Goal: Task Accomplishment & Management: Use online tool/utility

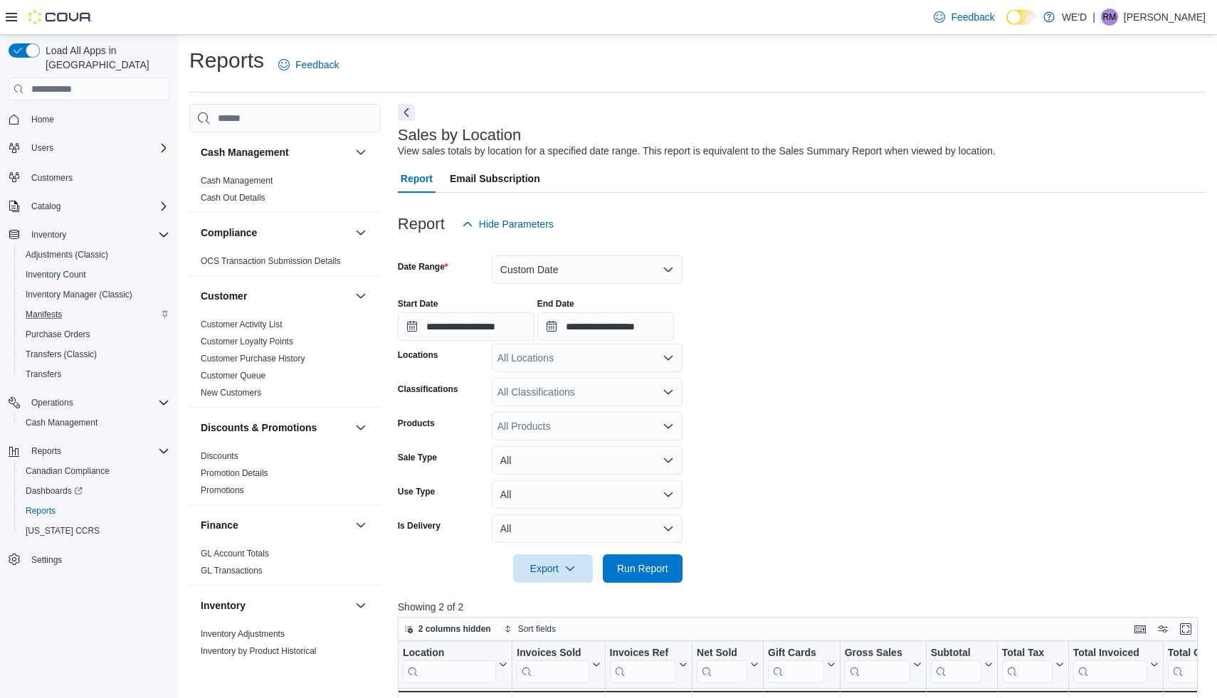
scroll to position [82, 0]
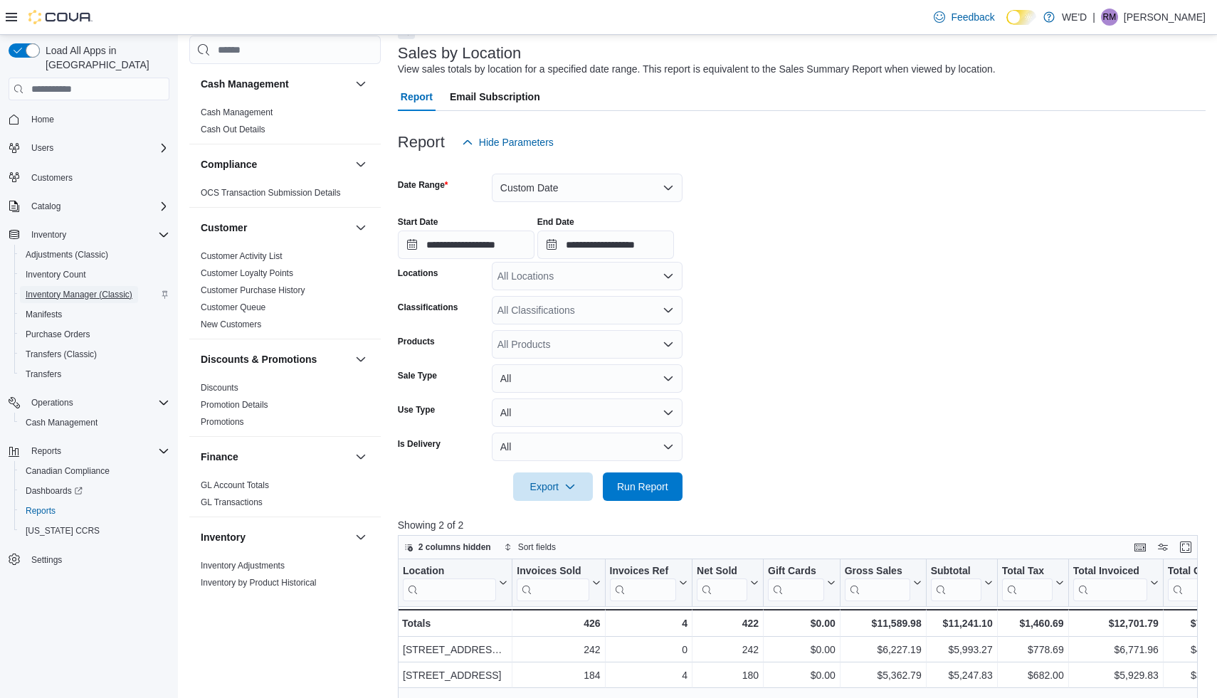
click at [86, 289] on span "Inventory Manager (Classic)" at bounding box center [79, 294] width 107 height 11
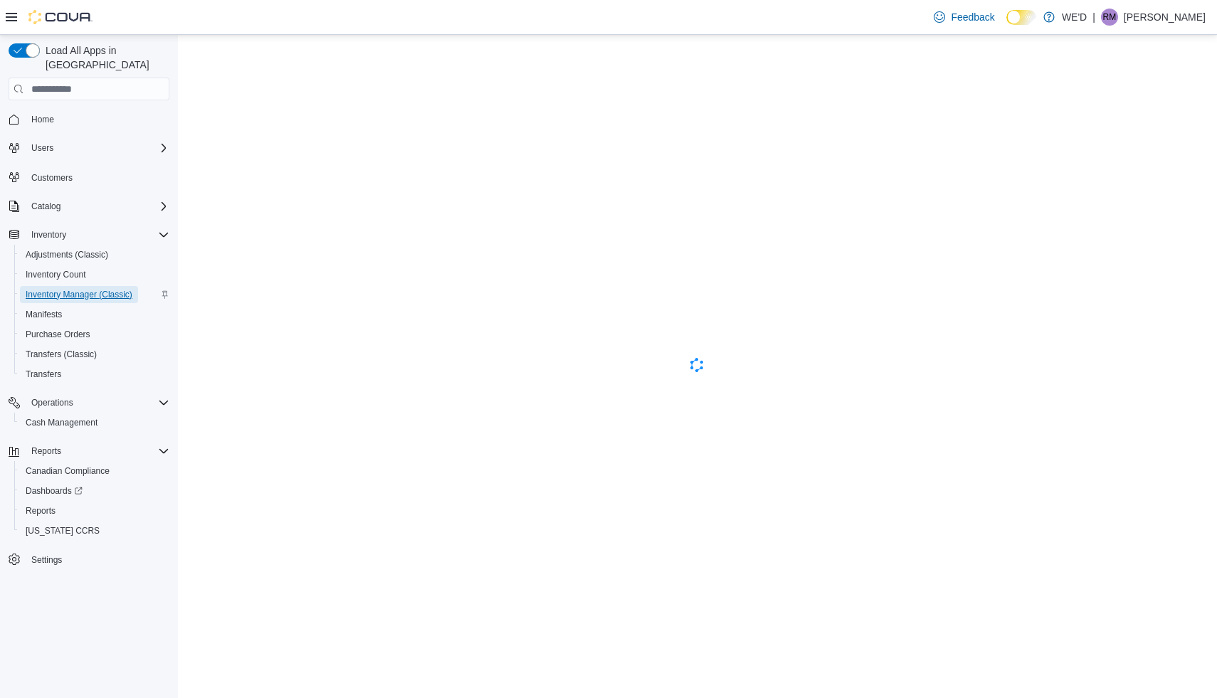
click at [73, 289] on span "Inventory Manager (Classic)" at bounding box center [79, 294] width 107 height 11
click at [92, 289] on span "Inventory Manager (Classic)" at bounding box center [79, 294] width 107 height 11
click at [51, 114] on span "Home" at bounding box center [42, 119] width 23 height 11
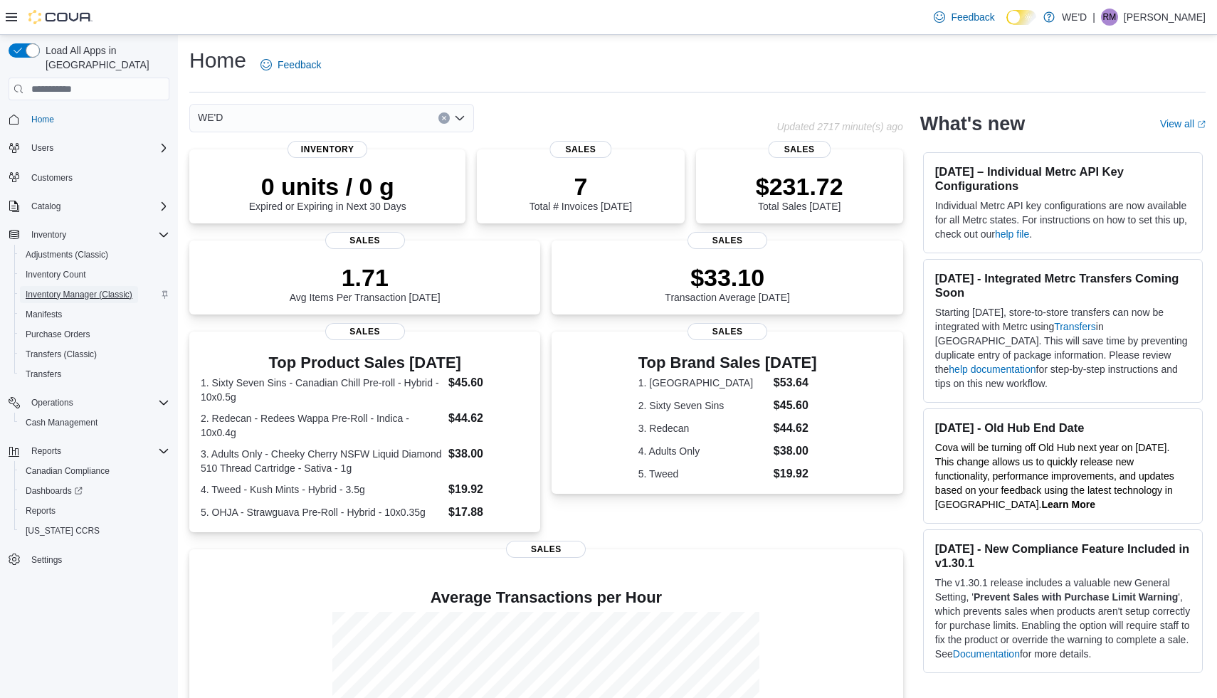
click at [80, 289] on span "Inventory Manager (Classic)" at bounding box center [79, 294] width 107 height 11
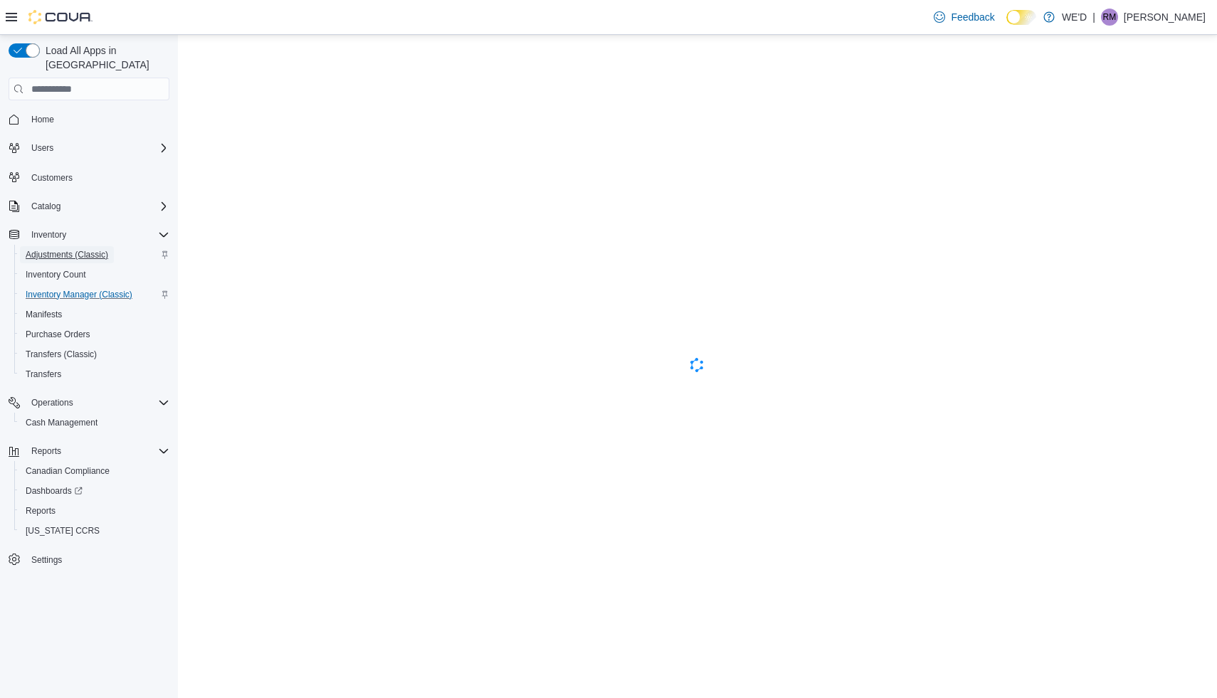
click at [105, 249] on span "Adjustments (Classic)" at bounding box center [67, 254] width 83 height 11
click at [38, 505] on span "Reports" at bounding box center [41, 510] width 30 height 11
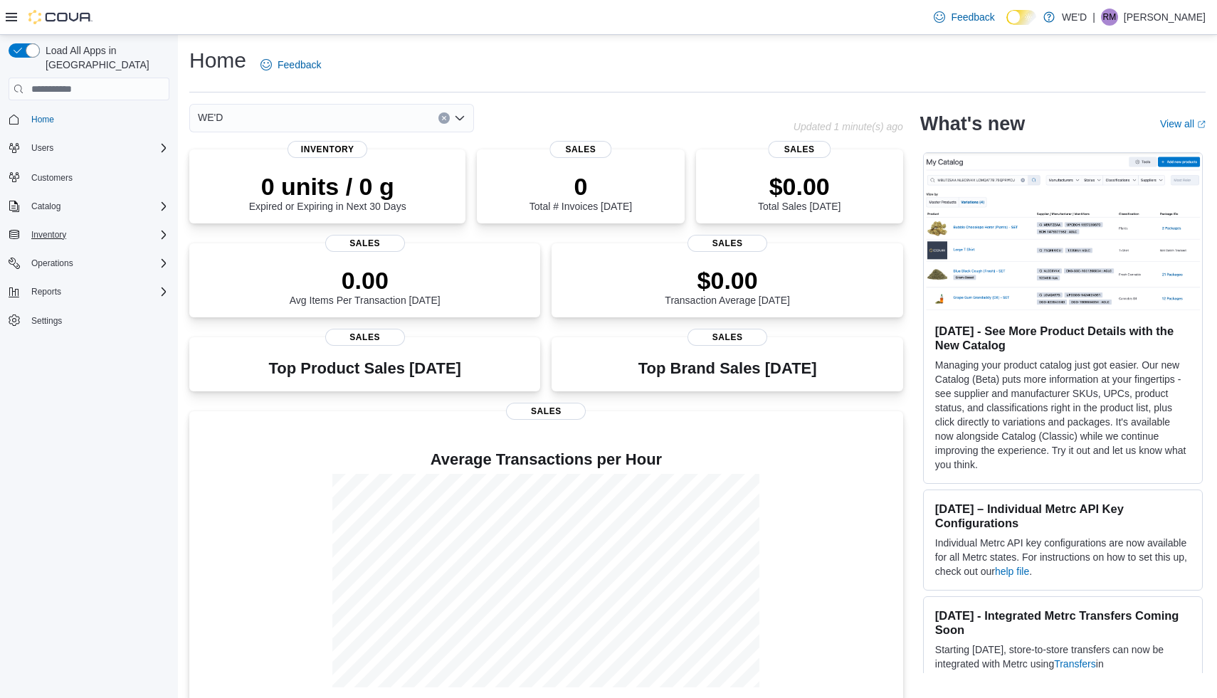
click at [83, 226] on div "Inventory" at bounding box center [98, 234] width 144 height 17
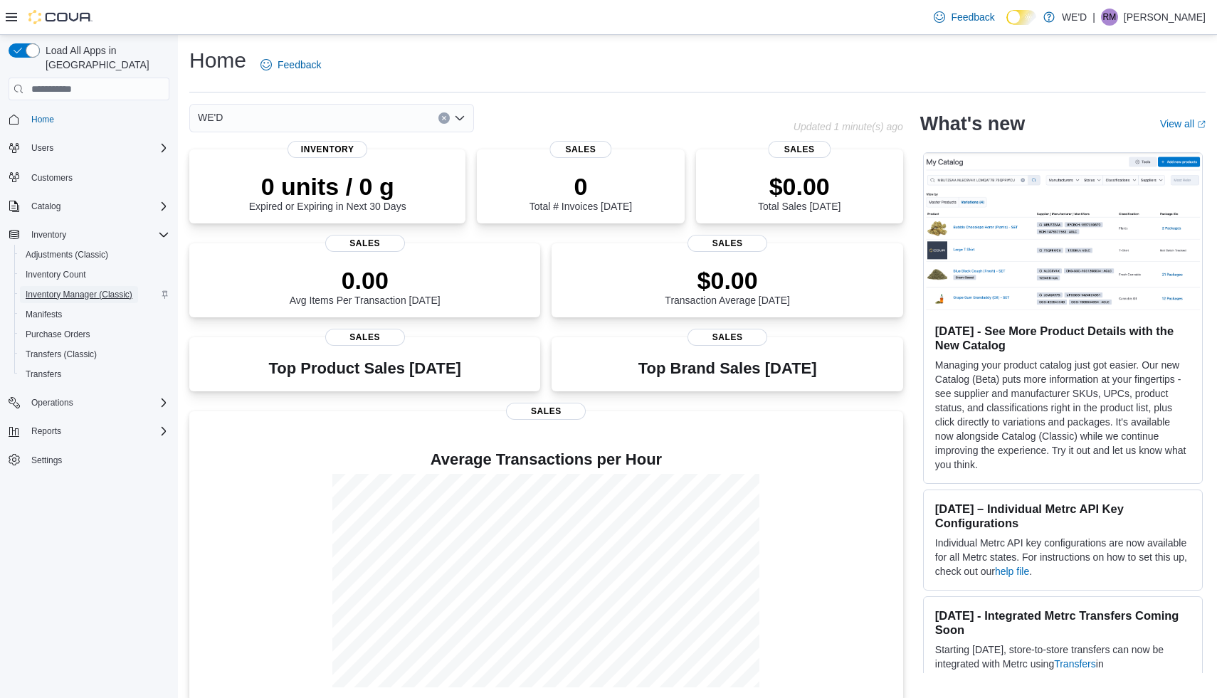
click at [69, 289] on span "Inventory Manager (Classic)" at bounding box center [79, 294] width 107 height 11
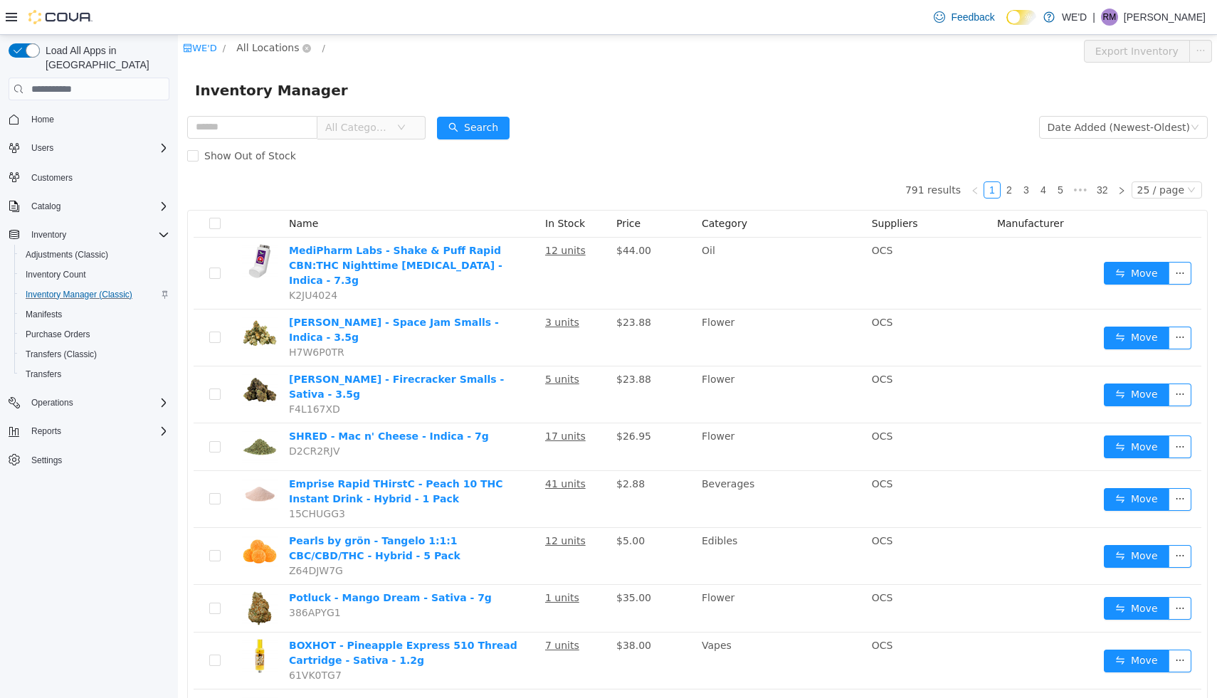
click at [298, 46] on span "All Locations" at bounding box center [273, 48] width 85 height 17
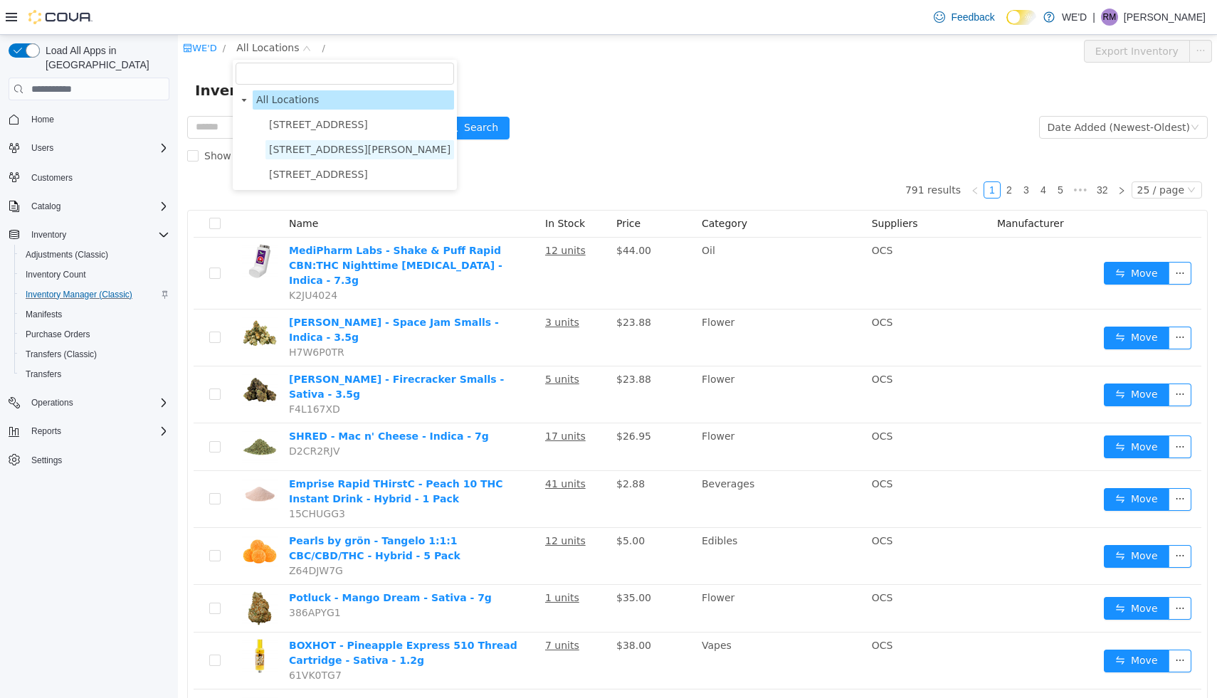
click at [312, 148] on span "[STREET_ADDRESS][PERSON_NAME]" at bounding box center [359, 149] width 181 height 11
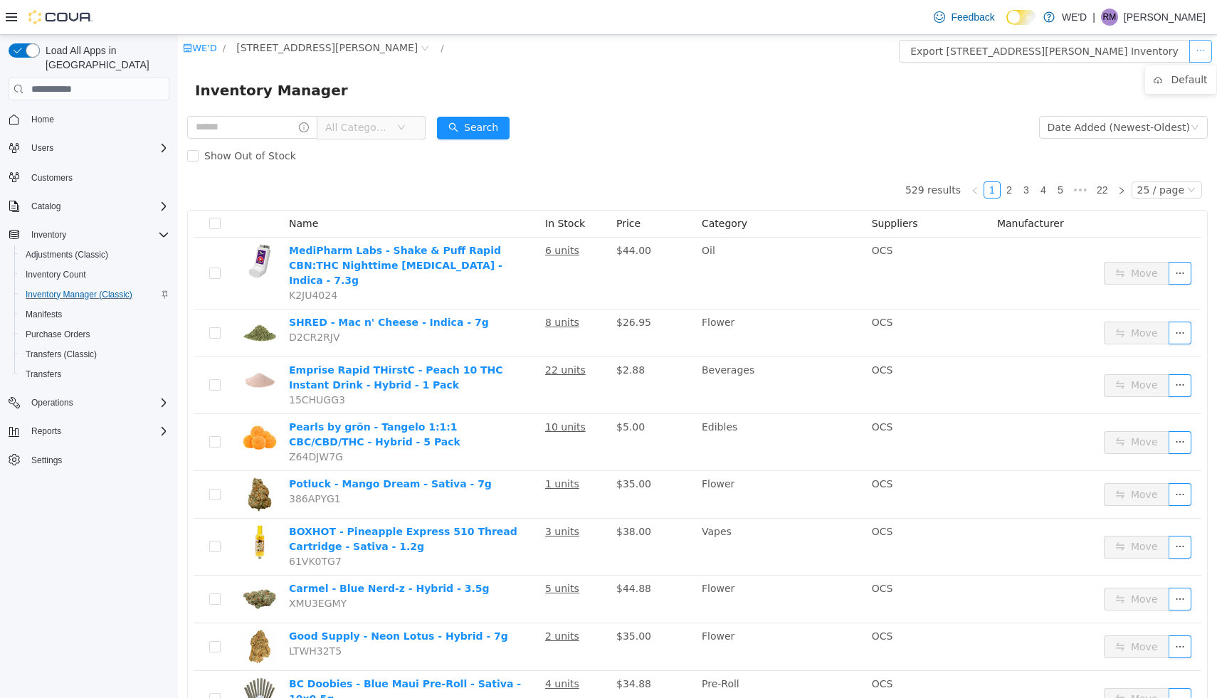
click at [1202, 54] on button "button" at bounding box center [1200, 51] width 23 height 23
click at [1097, 53] on button "Export [STREET_ADDRESS][PERSON_NAME] Inventory" at bounding box center [1044, 51] width 291 height 23
click at [1205, 54] on button "button" at bounding box center [1200, 51] width 23 height 23
click at [1159, 51] on button "Export [STREET_ADDRESS][PERSON_NAME] Inventory" at bounding box center [1044, 51] width 291 height 23
